Goal: Use online tool/utility: Utilize a website feature to perform a specific function

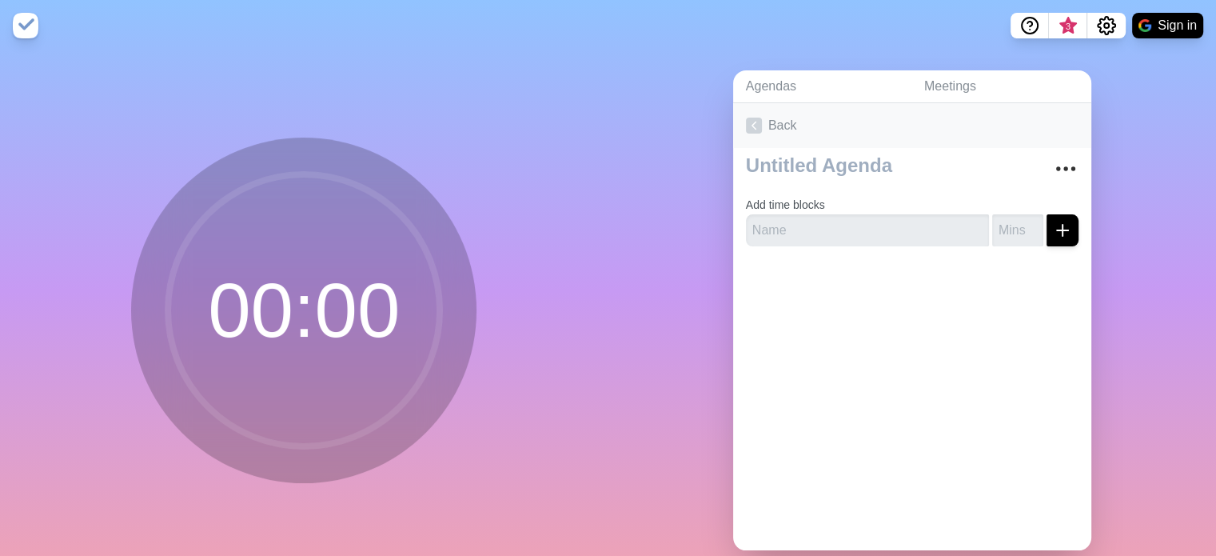
click at [746, 126] on icon at bounding box center [754, 126] width 16 height 16
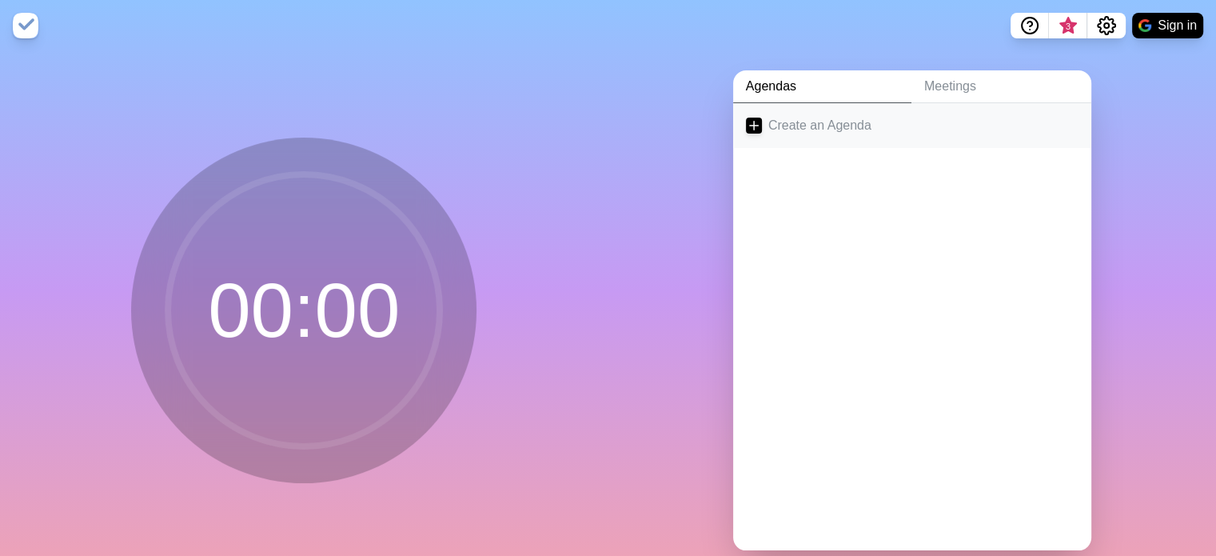
click at [749, 122] on icon at bounding box center [754, 126] width 16 height 16
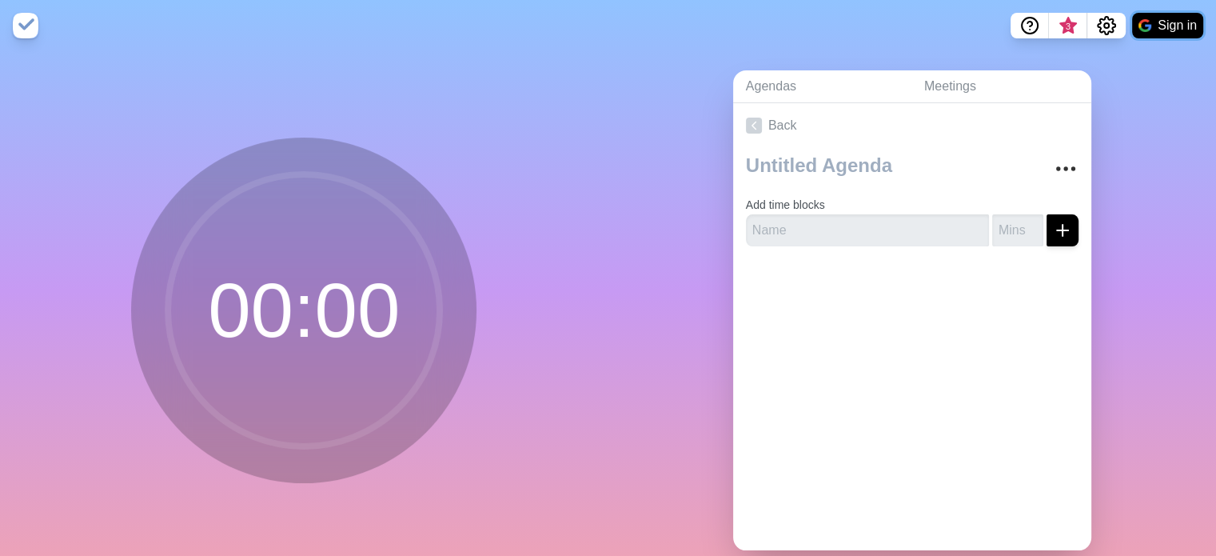
click at [1164, 26] on button "Sign in" at bounding box center [1167, 26] width 71 height 26
click at [1166, 25] on button "Sign in" at bounding box center [1167, 26] width 71 height 26
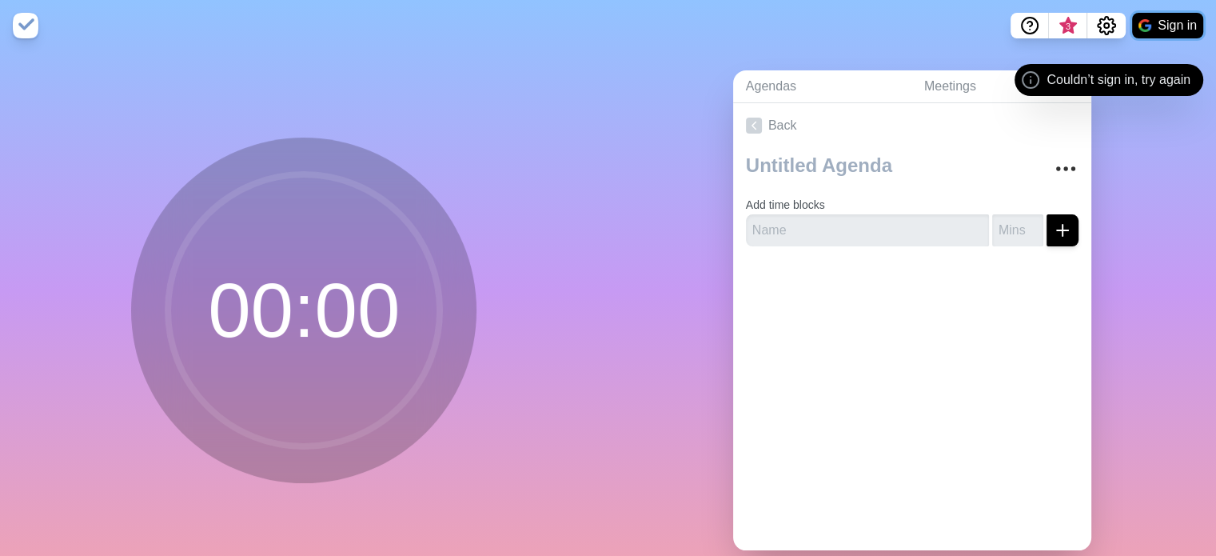
click at [1168, 26] on button "Sign in" at bounding box center [1167, 26] width 71 height 26
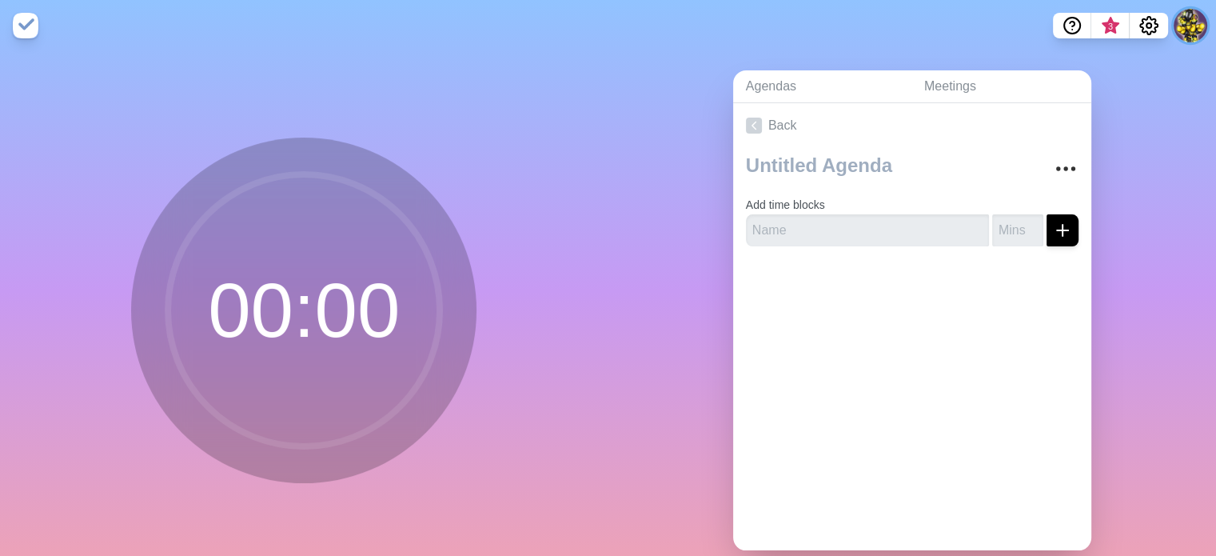
click at [1188, 28] on button at bounding box center [1191, 26] width 34 height 34
click at [1161, 134] on div "Agendas Meetings Back Add time blocks" at bounding box center [913, 316] width 609 height 531
click at [755, 126] on icon at bounding box center [754, 126] width 16 height 16
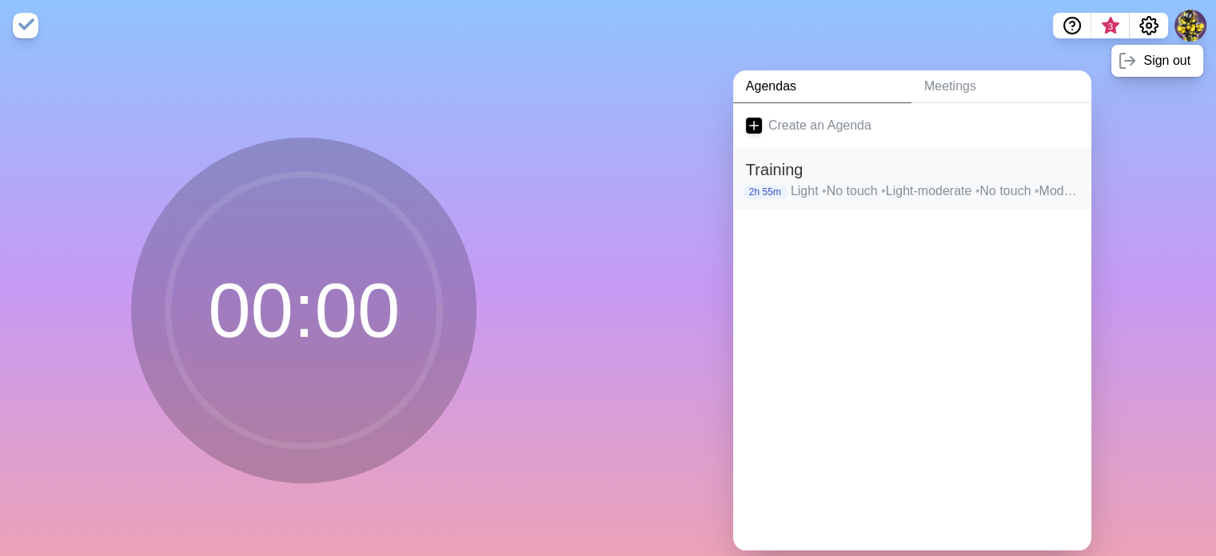
click at [825, 184] on span "•" at bounding box center [824, 191] width 5 height 14
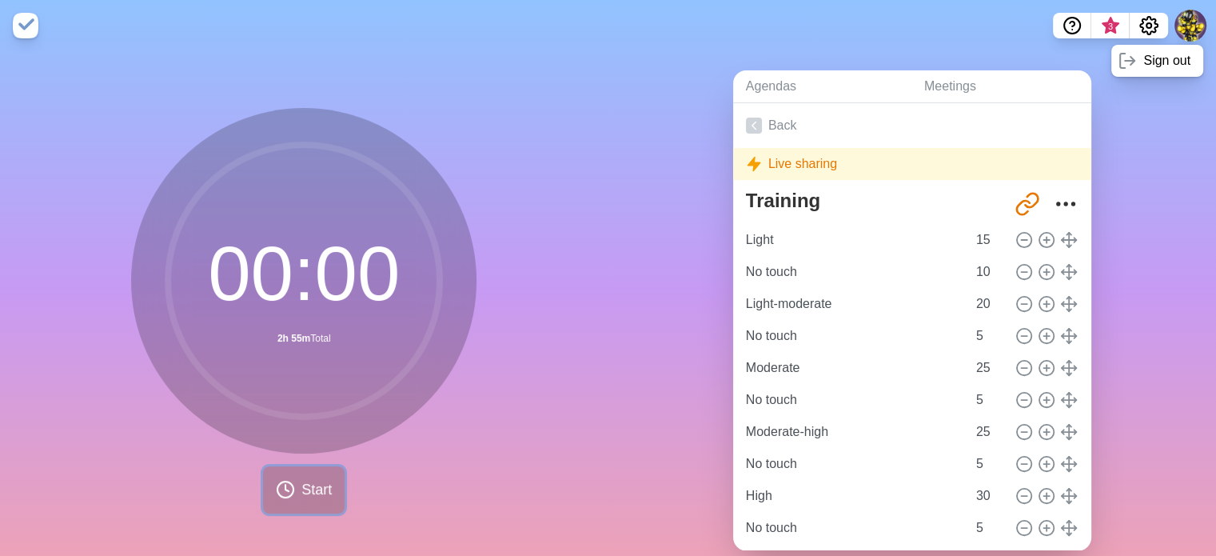
click at [303, 492] on span "Start" at bounding box center [317, 490] width 30 height 22
click at [1015, 202] on icon "Share link" at bounding box center [1028, 204] width 26 height 26
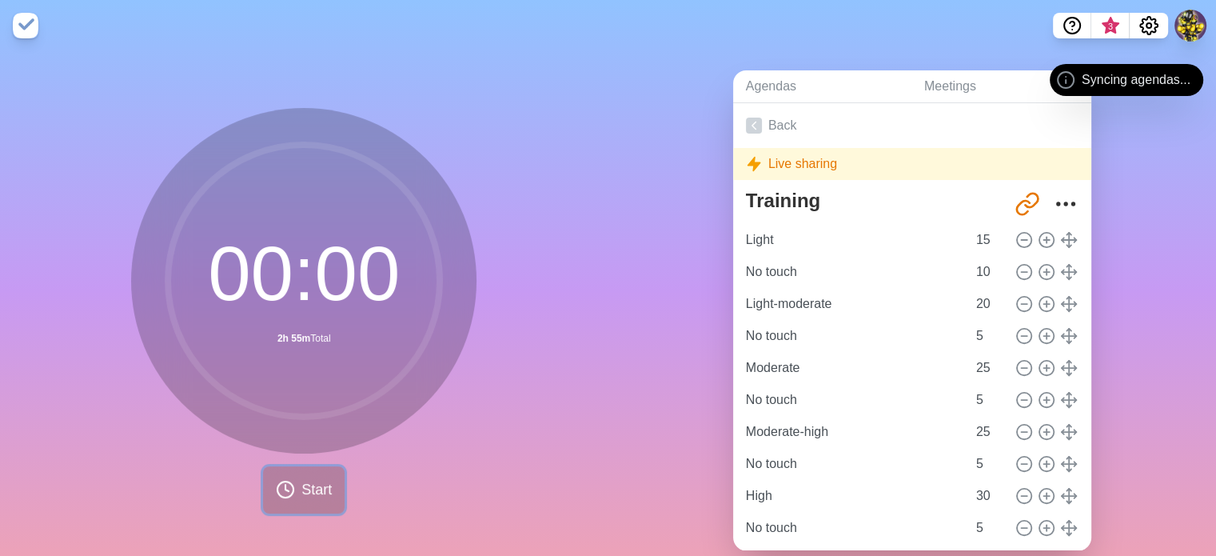
click at [302, 483] on span "Start" at bounding box center [317, 490] width 30 height 22
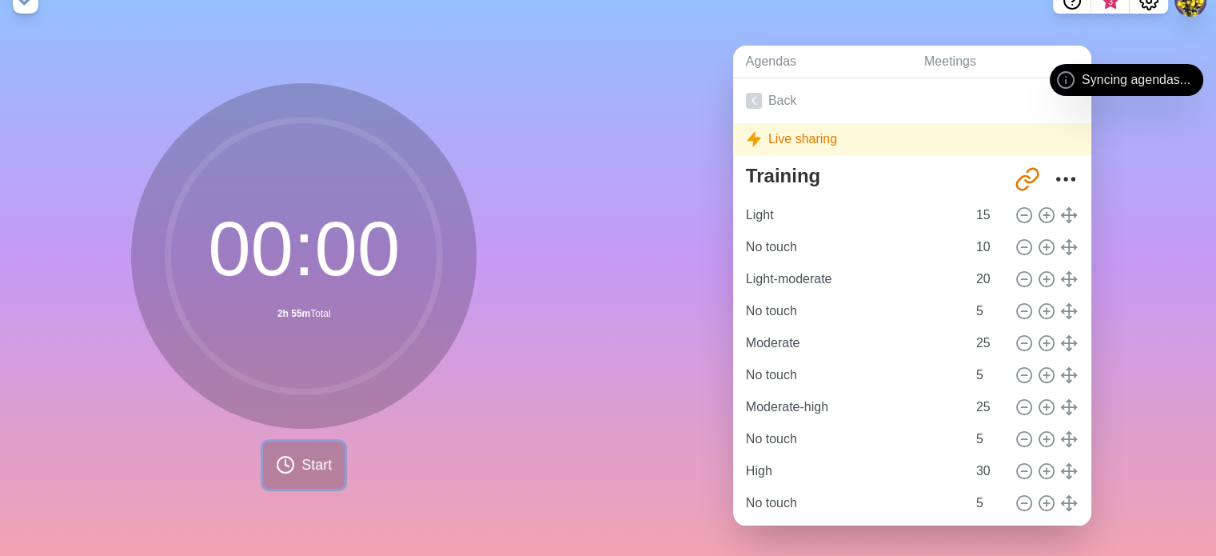
scroll to position [38, 0]
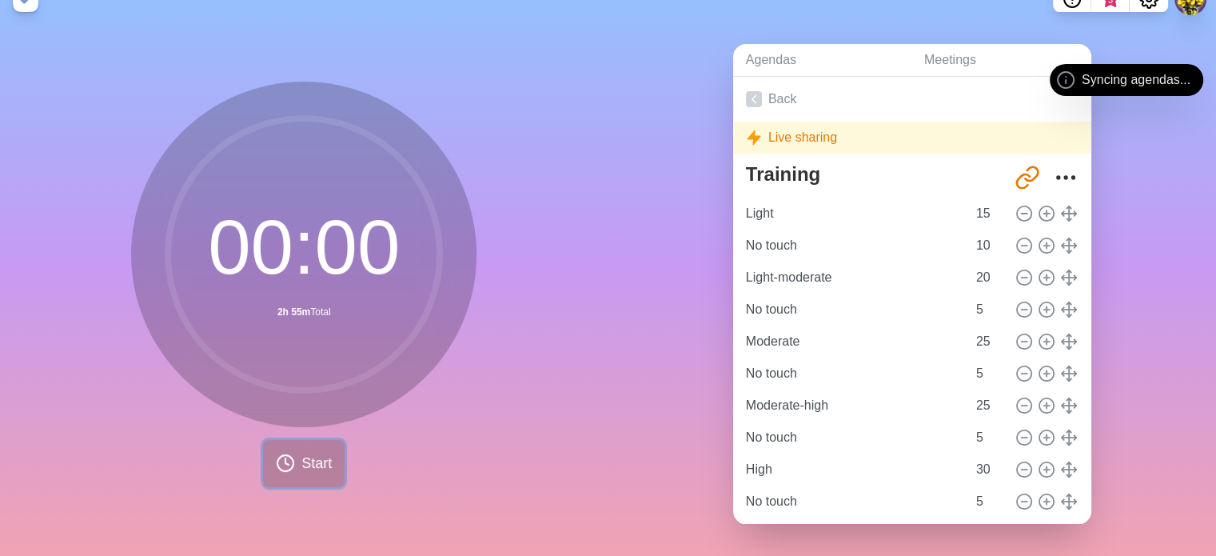
click at [309, 458] on span "Start" at bounding box center [317, 464] width 30 height 22
